Goal: Complete application form

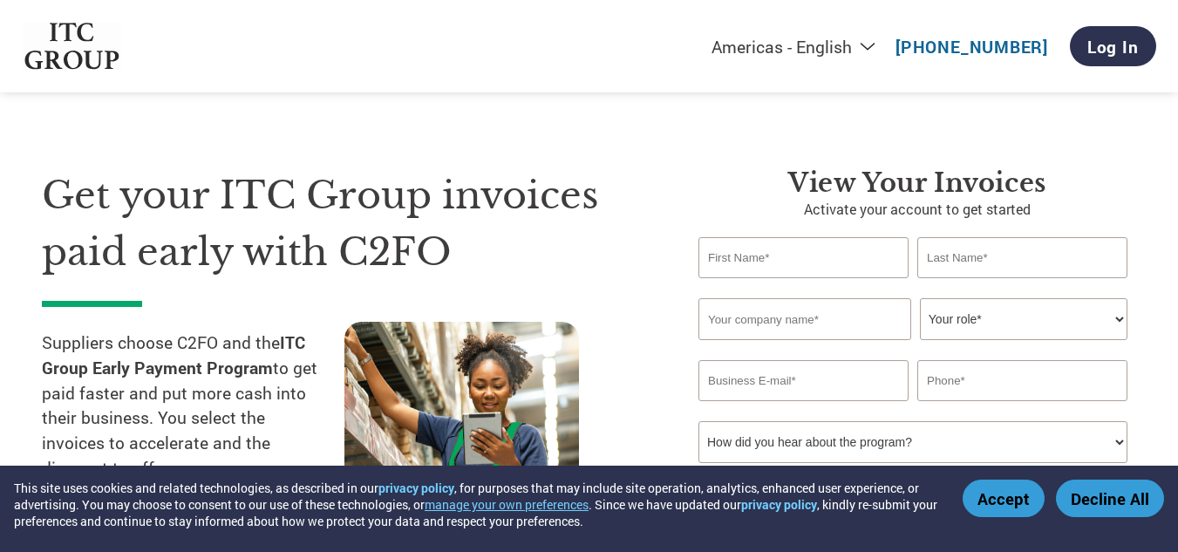
click at [1017, 513] on button "Accept" at bounding box center [1004, 498] width 82 height 37
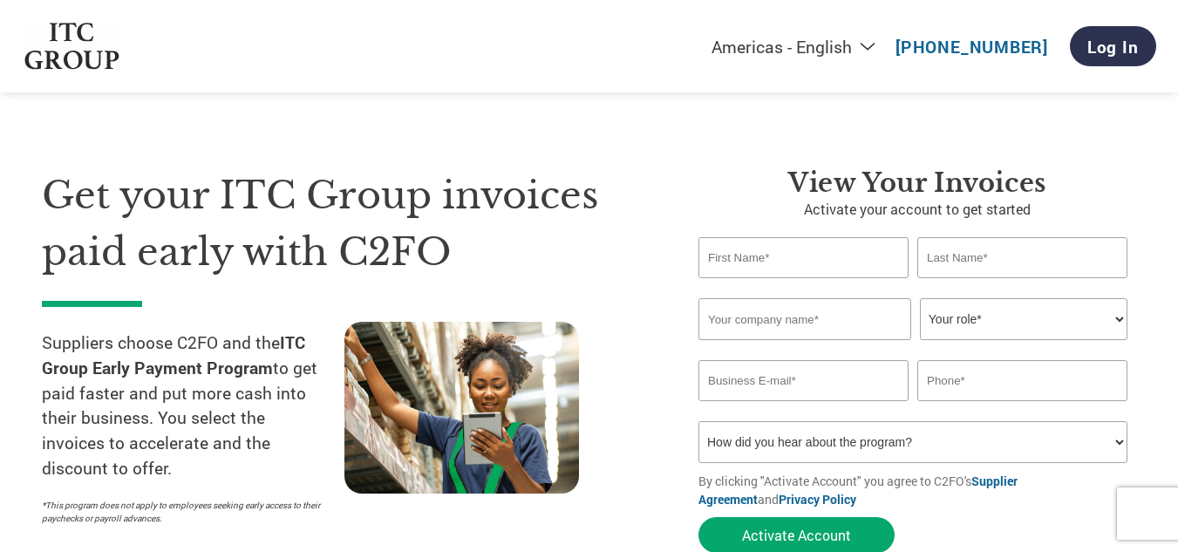
click at [838, 262] on input "text" at bounding box center [803, 257] width 210 height 41
type input "TUSHAR"
type input "AGGARWAL"
type input "ESUVIDHA TECHNOLOGY PRIVATE LIMITED"
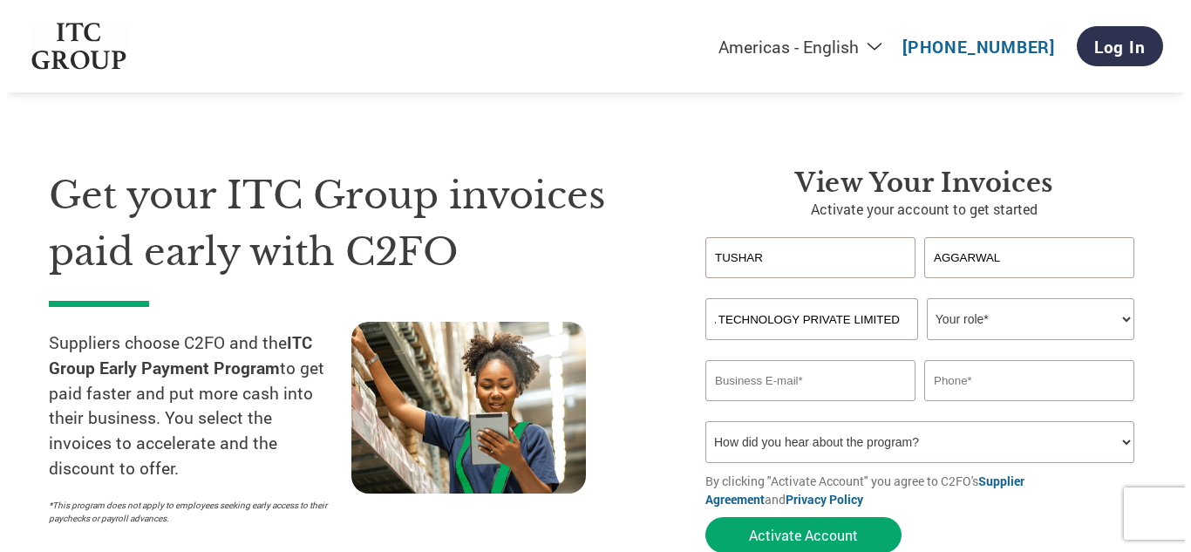
scroll to position [0, 0]
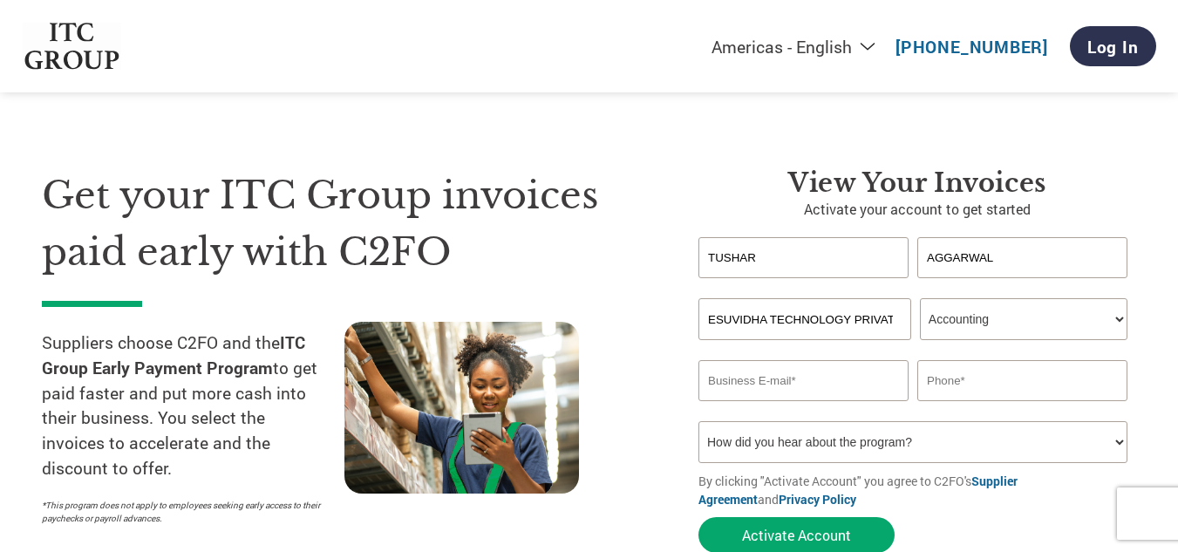
select select "OWNER_FOUNDER"
paste input "[EMAIL_ADDRESS][DOMAIN_NAME]"
type input "[EMAIL_ADDRESS][DOMAIN_NAME]"
type input "7065910503"
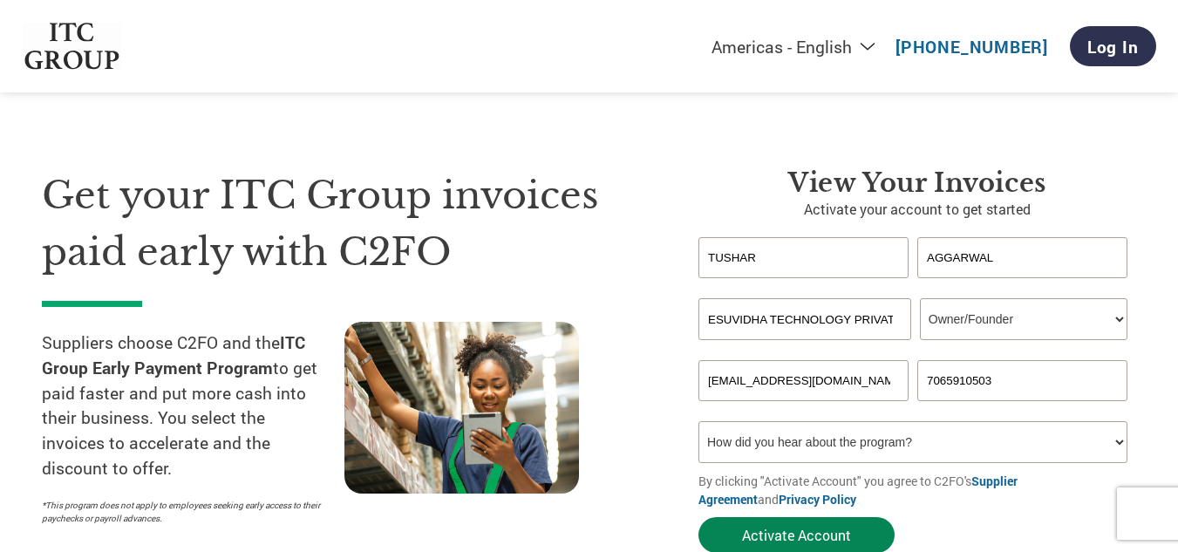
click at [786, 542] on button "Activate Account" at bounding box center [796, 535] width 196 height 36
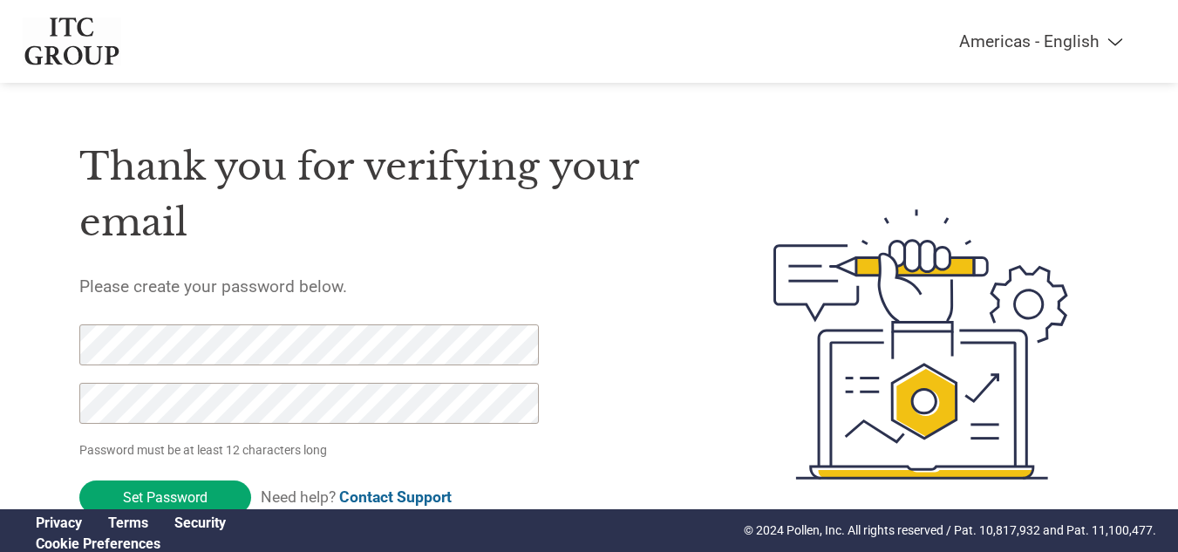
click input "Set Password" at bounding box center [165, 497] width 172 height 34
